Goal: Information Seeking & Learning: Learn about a topic

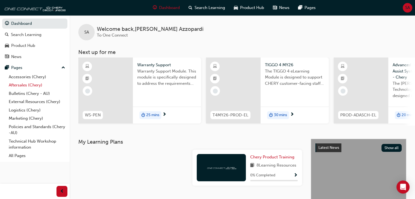
click at [20, 86] on link "Aftersales (Chery)" at bounding box center [37, 85] width 61 height 8
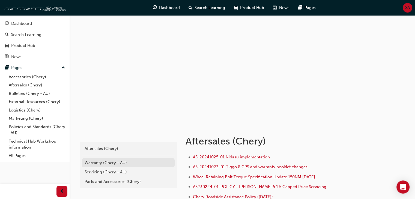
click at [113, 162] on div "Warranty (Chery - AU)" at bounding box center [128, 163] width 87 height 6
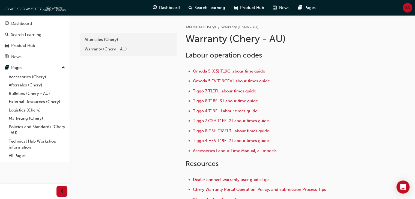
click at [228, 73] on span "Omoda 5 (C5) T19C labour time guide" at bounding box center [229, 71] width 72 height 5
